Goal: Task Accomplishment & Management: Manage account settings

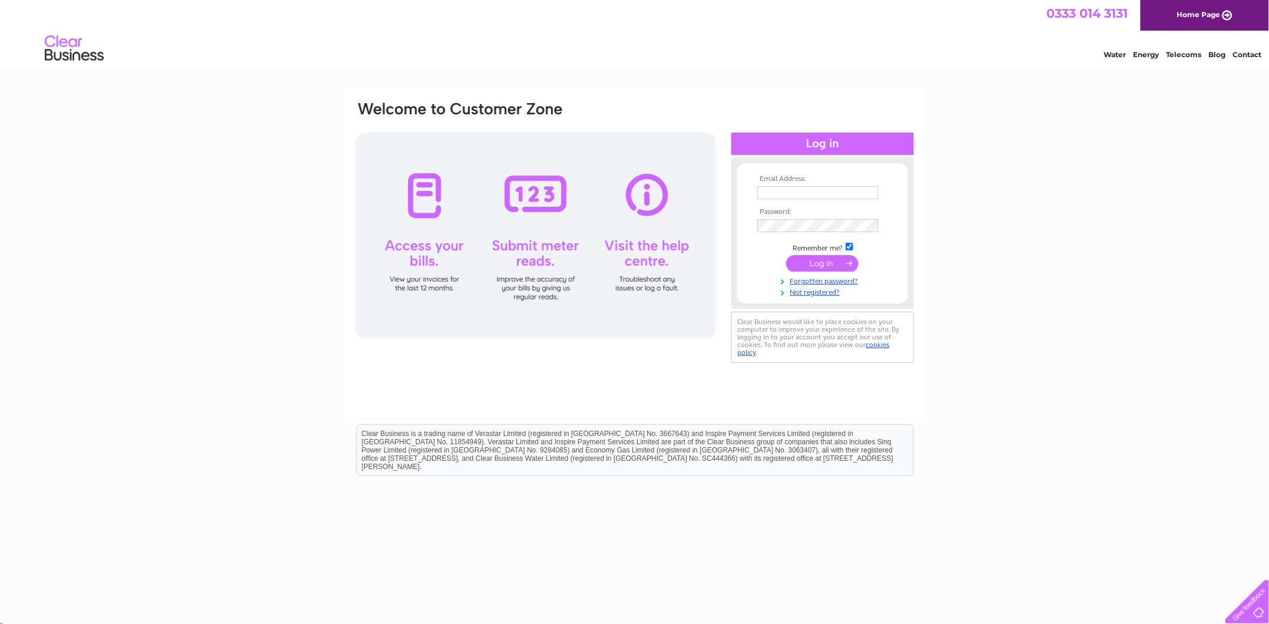
type input "ptech@live.co.uk"
click at [826, 266] on input "submit" at bounding box center [822, 263] width 72 height 16
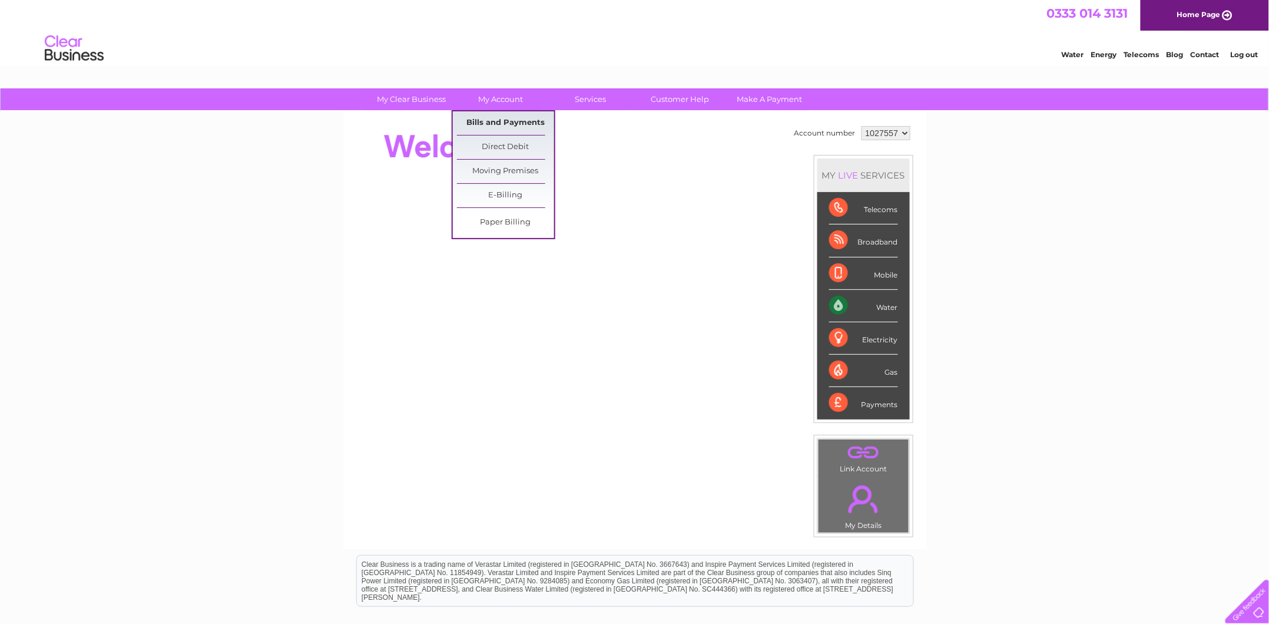
click at [483, 125] on link "Bills and Payments" at bounding box center [505, 123] width 97 height 24
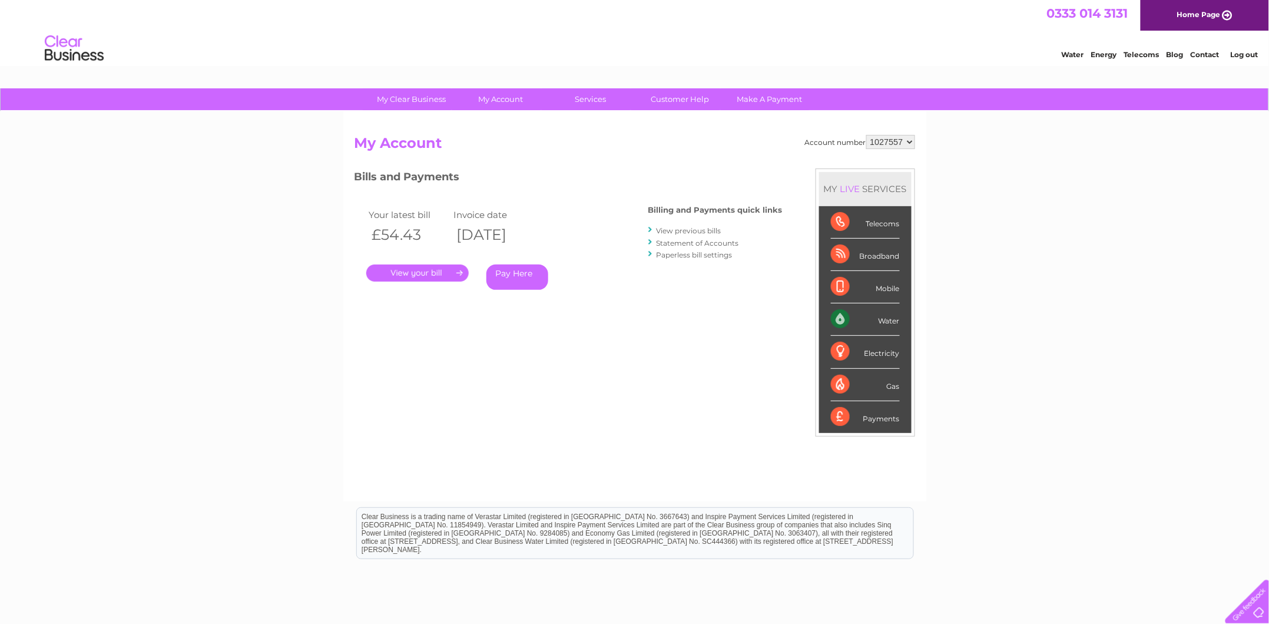
click at [437, 271] on link "." at bounding box center [417, 272] width 102 height 17
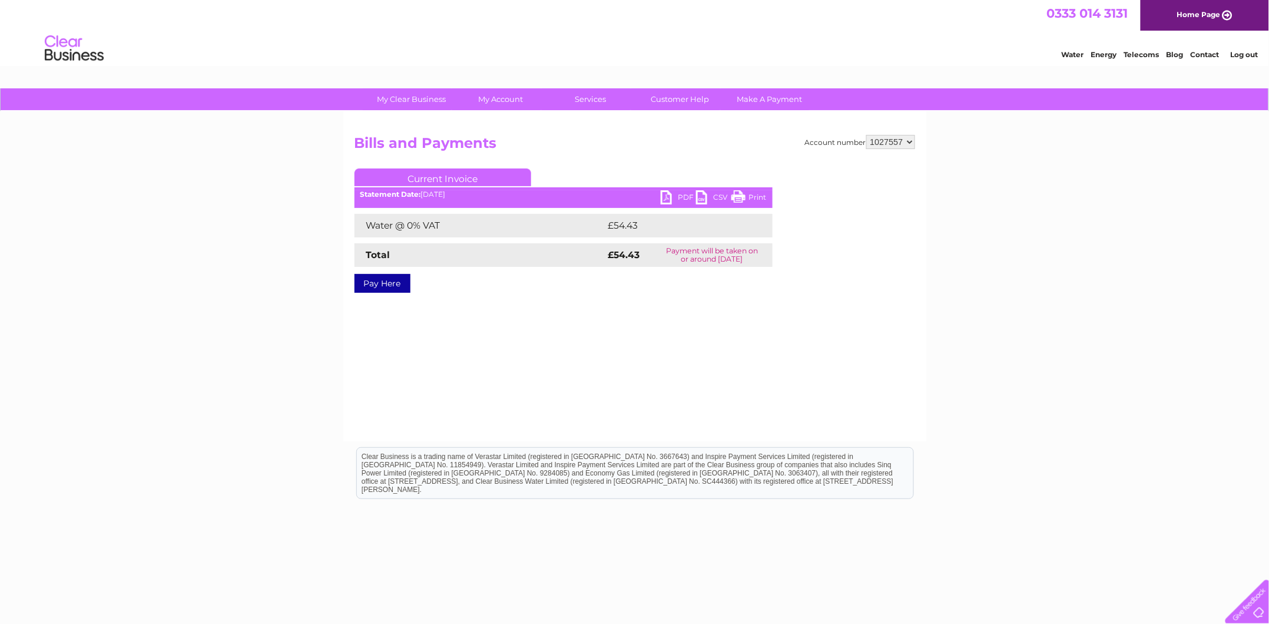
click at [670, 194] on link "PDF" at bounding box center [678, 198] width 35 height 17
click at [1237, 51] on link "Log out" at bounding box center [1244, 54] width 28 height 9
